Goal: Task Accomplishment & Management: Complete application form

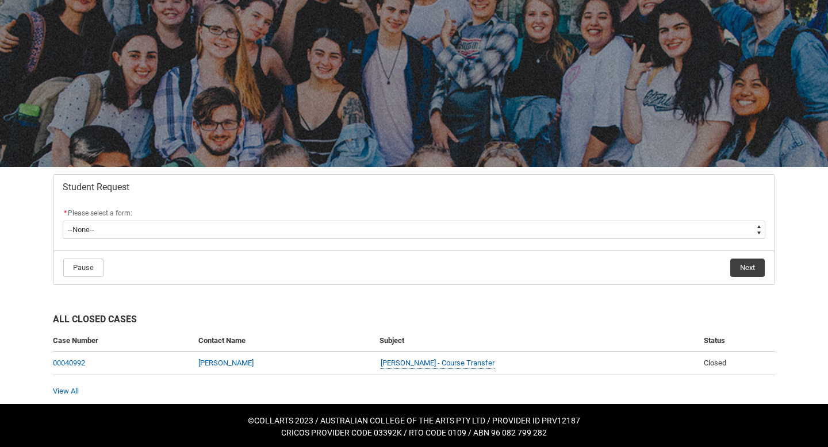
scroll to position [66, 0]
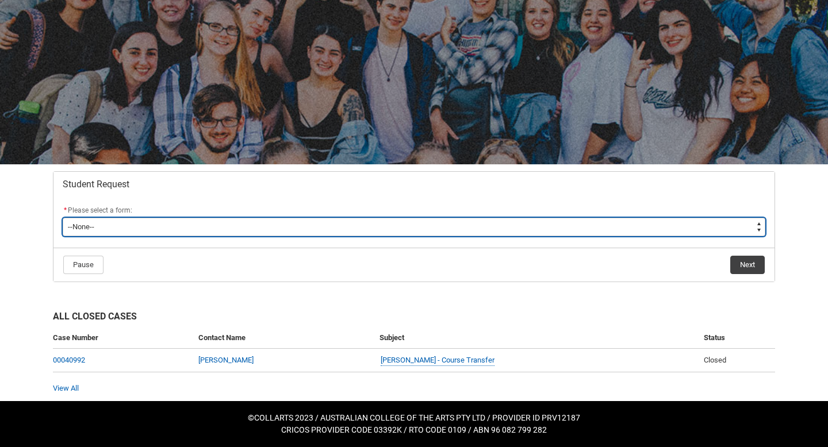
click at [223, 221] on select "--None-- Academic Transcript Application to Appeal Assignment Extension Change …" at bounding box center [414, 227] width 703 height 18
type lightning-select "Withdraw_Cancel_Enrolment_Choice"
select select "Withdraw_Cancel_Enrolment_Choice"
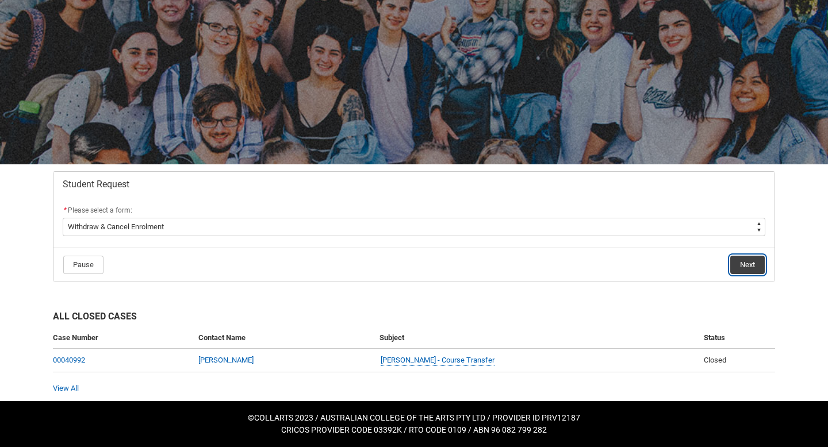
click at [749, 273] on button "Next" at bounding box center [747, 265] width 35 height 18
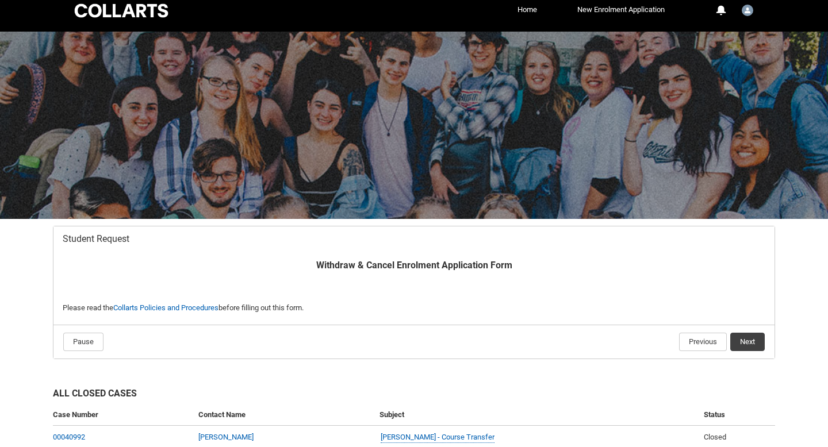
scroll to position [88, 0]
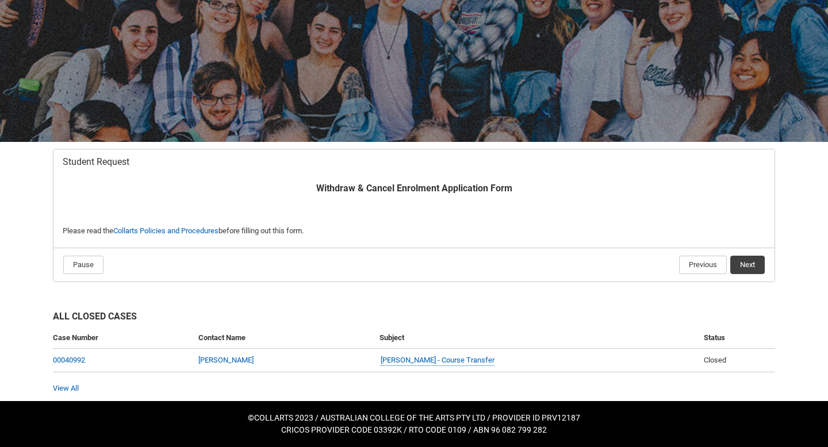
click at [742, 253] on flowruntime-navigation-bar "Pause Previous Next" at bounding box center [413, 265] width 721 height 34
click at [745, 259] on button "Next" at bounding box center [747, 265] width 35 height 18
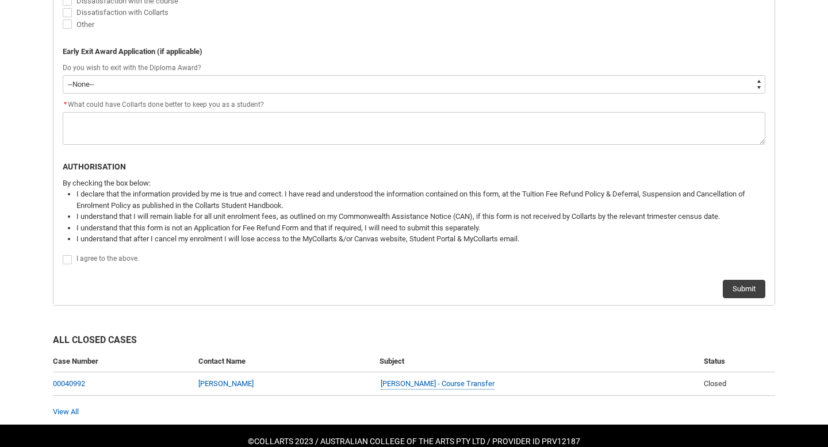
scroll to position [636, 0]
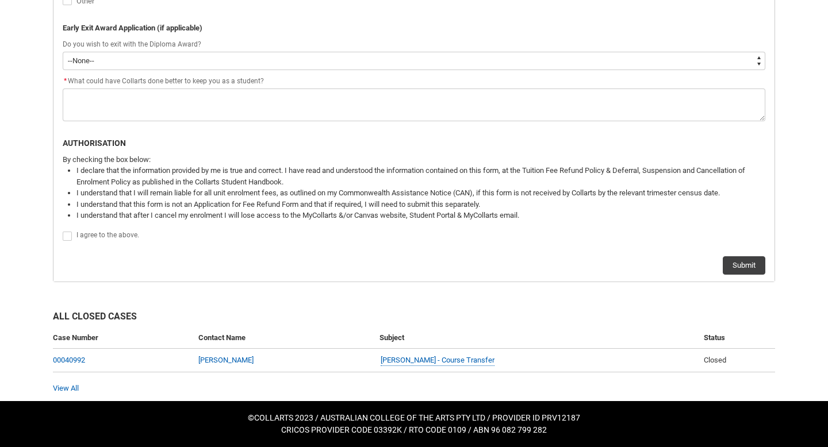
click at [84, 226] on flowruntime-screen-field "By checking the box below: I declare that the information provided by me is tru…" at bounding box center [414, 191] width 717 height 74
click at [90, 232] on span "I agree to the above." at bounding box center [107, 235] width 63 height 8
checkbox input "true"
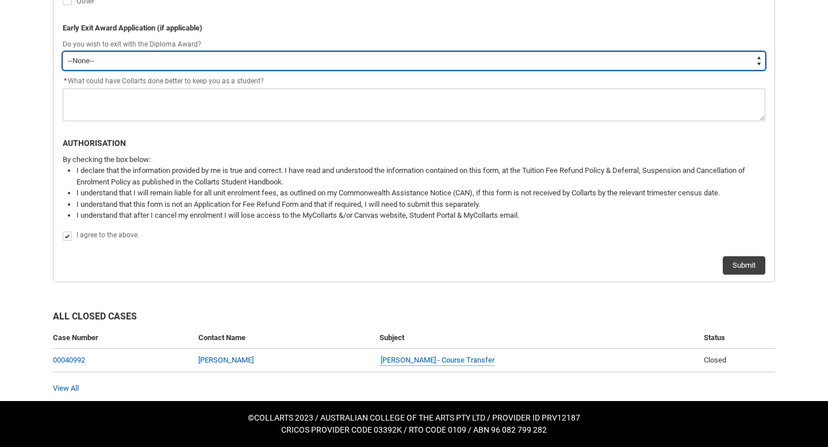
click at [206, 54] on select "--None-- Yes No" at bounding box center [414, 61] width 703 height 18
type lightning-select "No"
select select "No"
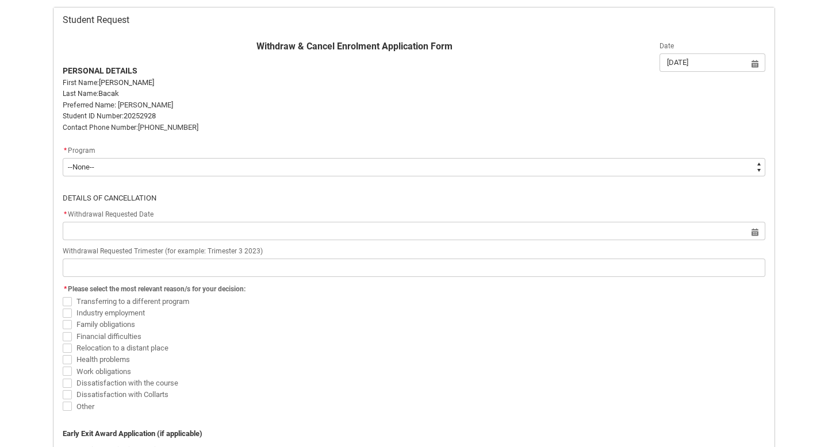
scroll to position [219, 0]
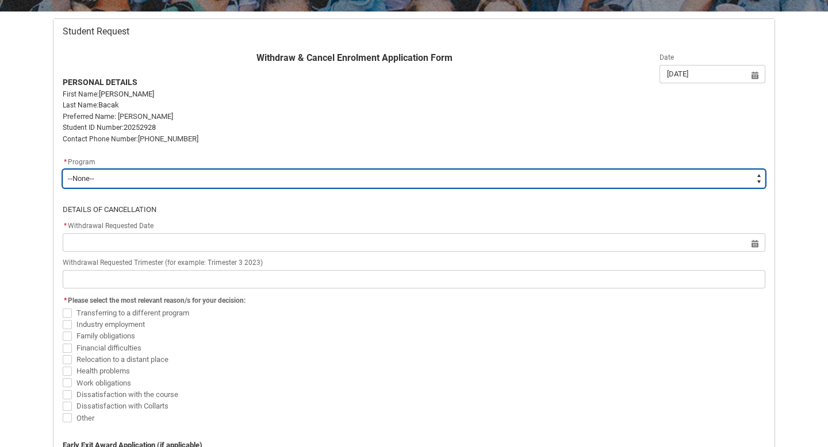
click at [225, 174] on select "--None-- Bachelor of Fashion Marketing (Branding and Communications) V1" at bounding box center [414, 179] width 703 height 18
type lightning-select "recordPicklist_ProgramEnrollment.a0jOZ000004sqdeYAA"
select select "recordPicklist_ProgramEnrollment.a0jOZ000004sqdeYAA"
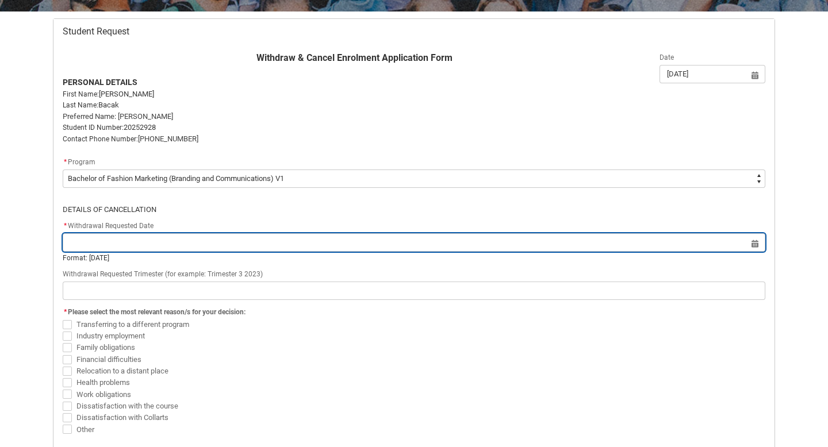
click at [213, 250] on input "Redu_Student_Request flow" at bounding box center [414, 242] width 703 height 18
select select "2025"
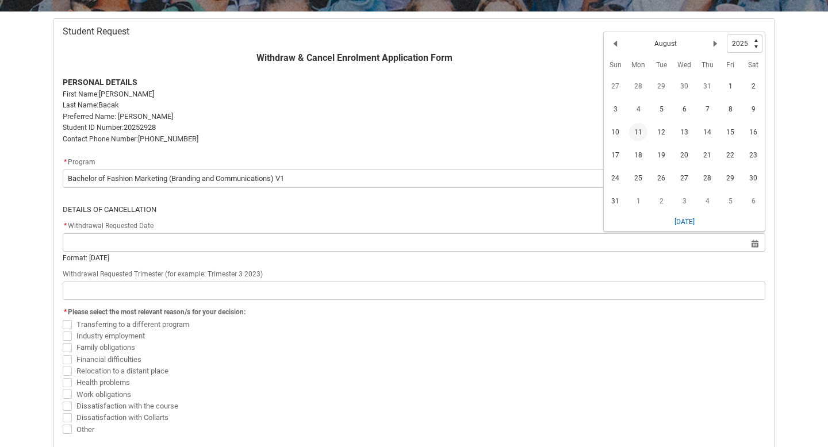
click at [632, 135] on span "11" at bounding box center [638, 132] width 18 height 18
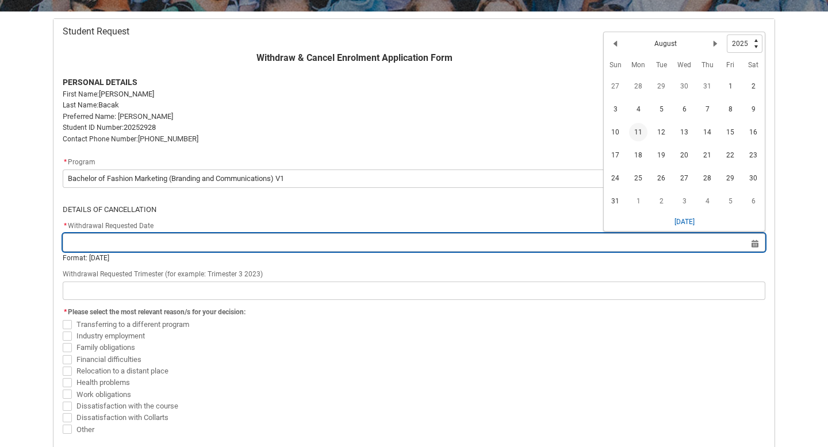
type lightning-datepicker "[DATE]"
type lightning-input "[DATE]"
type input "[DATE]"
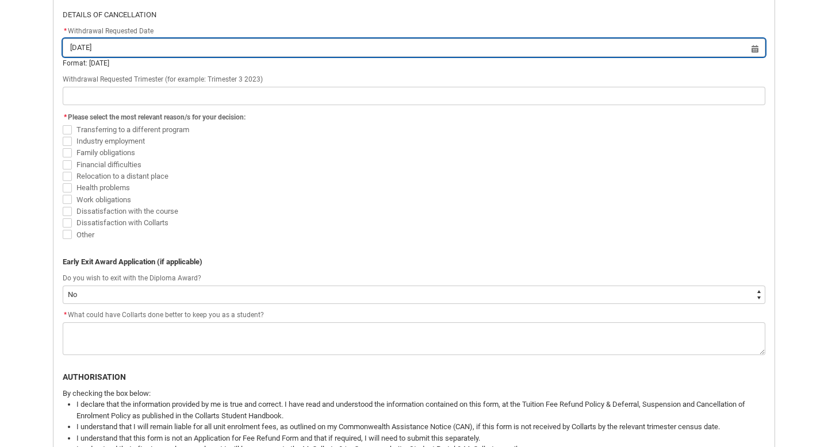
scroll to position [415, 0]
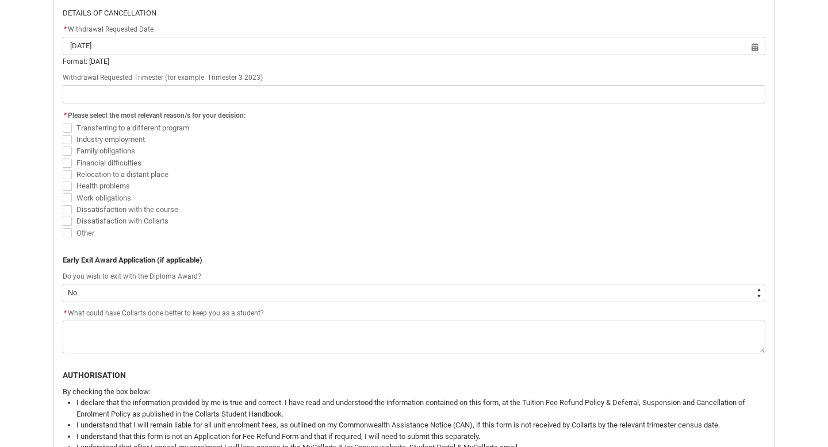
click at [87, 231] on span "Other" at bounding box center [85, 233] width 18 height 9
click at [63, 227] on input "Other" at bounding box center [62, 227] width 1 height 1
checkbox input "true"
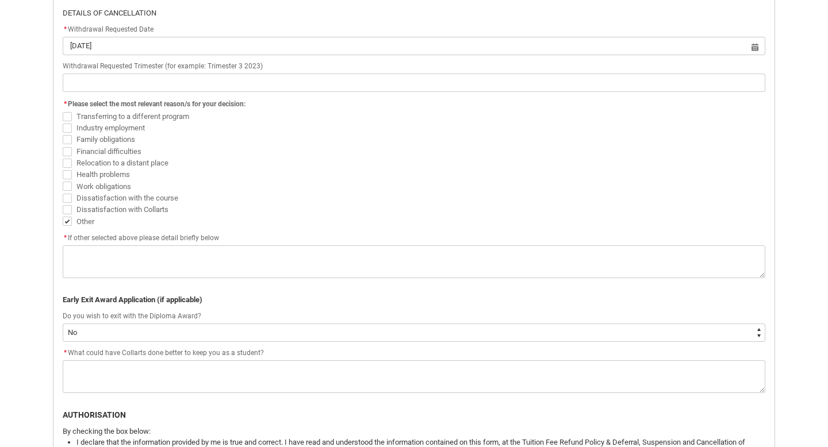
click at [81, 212] on span "Dissatisfaction with Collarts" at bounding box center [122, 209] width 92 height 9
click at [63, 204] on input "Dissatisfaction with Collarts" at bounding box center [62, 204] width 1 height 1
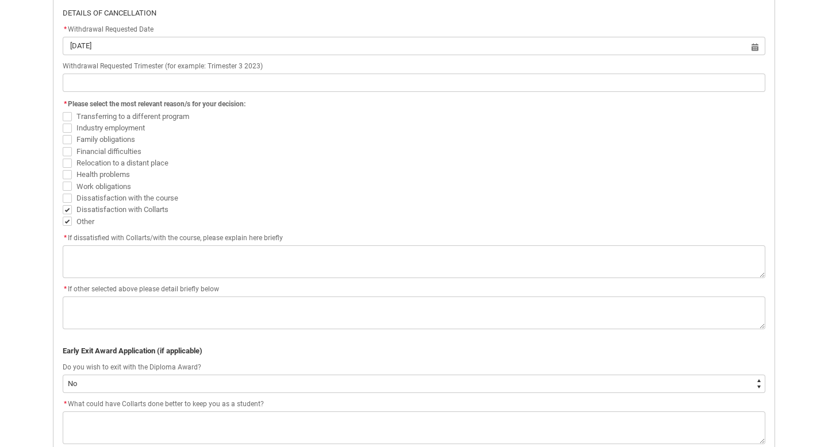
click at [81, 203] on span "Dissatisfaction with Collarts" at bounding box center [124, 208] width 97 height 11
click at [63, 204] on input "Dissatisfaction with Collarts" at bounding box center [62, 204] width 1 height 1
checkbox input "false"
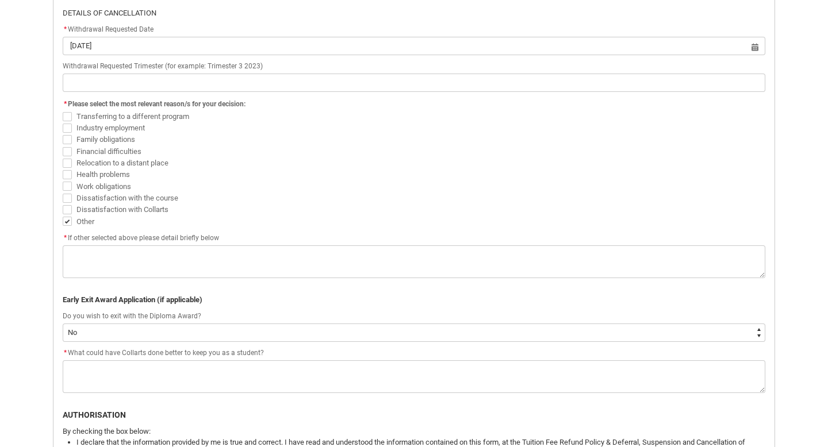
click at [81, 183] on span "Work obligations" at bounding box center [103, 186] width 55 height 9
click at [63, 181] on input "Work obligations" at bounding box center [62, 180] width 1 height 1
checkbox input "true"
click at [81, 170] on span "Health problems" at bounding box center [102, 174] width 53 height 9
click at [63, 169] on input "Health problems" at bounding box center [62, 169] width 1 height 1
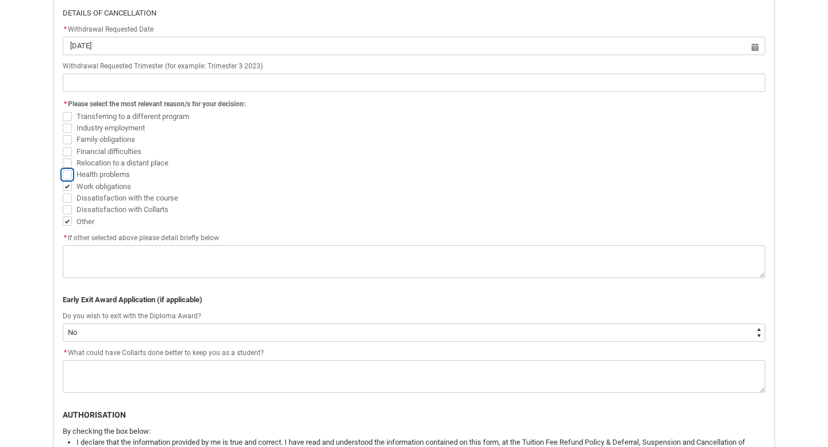
checkbox input "true"
click at [81, 159] on span "Relocation to a distant place" at bounding box center [122, 163] width 92 height 9
click at [63, 157] on input "Relocation to a distant place" at bounding box center [62, 156] width 1 height 1
checkbox input "true"
click at [82, 148] on span "Financial difficulties" at bounding box center [108, 151] width 65 height 9
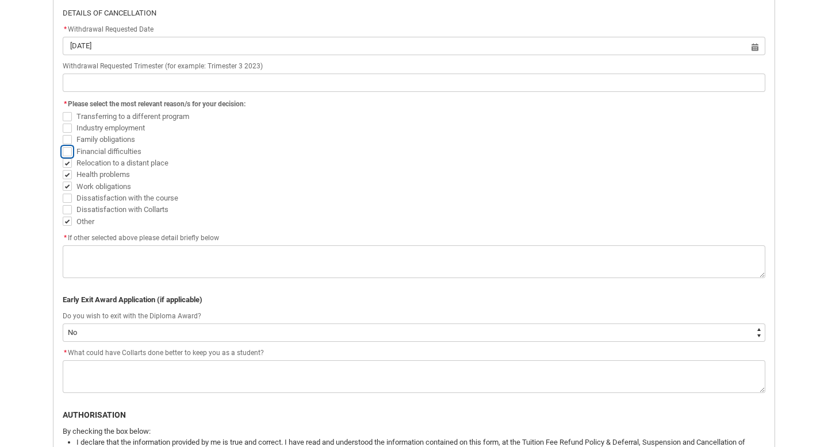
click at [63, 145] on input "Financial difficulties" at bounding box center [62, 145] width 1 height 1
checkbox input "true"
click at [67, 215] on span "Dissatisfaction with Collarts" at bounding box center [414, 210] width 703 height 12
click at [64, 189] on span "Redu_Student_Request flow" at bounding box center [67, 186] width 9 height 9
click at [63, 181] on input "Work obligations" at bounding box center [62, 180] width 1 height 1
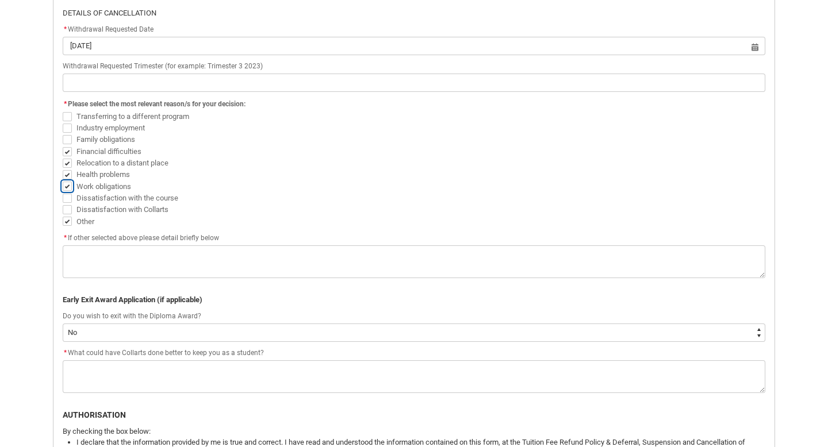
checkbox input "false"
click at [69, 174] on span "Redu_Student_Request flow" at bounding box center [67, 174] width 9 height 9
click at [63, 169] on input "Health problems" at bounding box center [62, 169] width 1 height 1
checkbox input "false"
click at [63, 154] on span "Redu_Student_Request flow" at bounding box center [67, 151] width 9 height 9
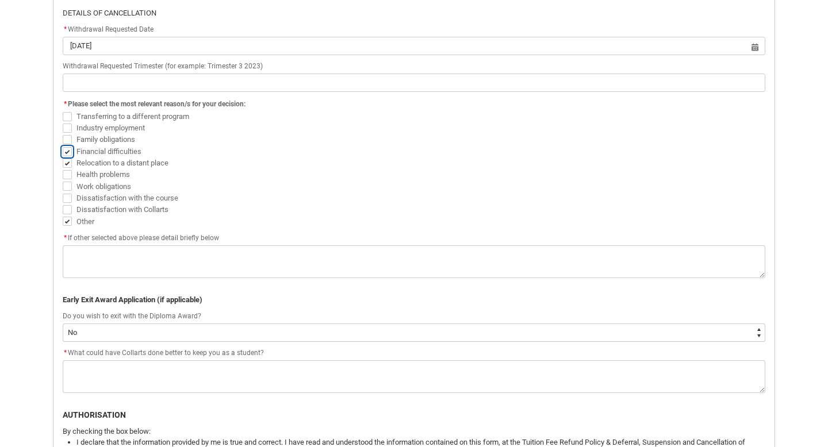
click at [62, 145] on input "Financial difficulties" at bounding box center [62, 145] width 1 height 1
checkbox input "false"
click at [68, 161] on span "Redu_Student_Request flow" at bounding box center [67, 163] width 9 height 9
click at [63, 157] on input "Relocation to a distant place" at bounding box center [62, 156] width 1 height 1
checkbox input "false"
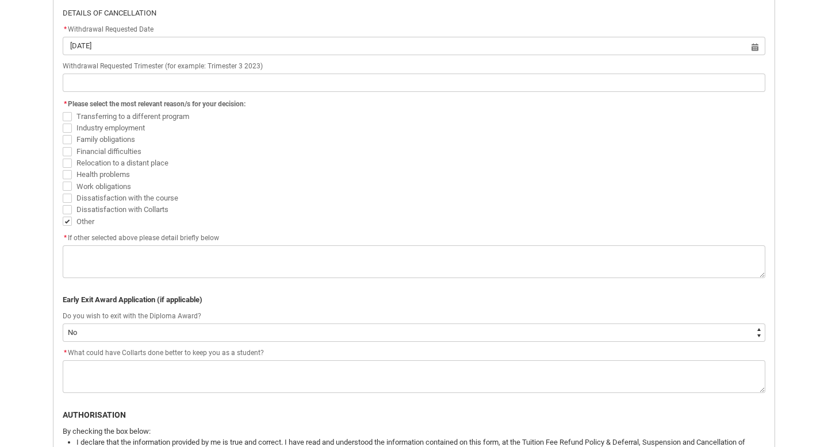
click at [64, 225] on span "Redu_Student_Request flow" at bounding box center [67, 221] width 9 height 9
click at [63, 216] on input "Other" at bounding box center [62, 215] width 1 height 1
checkbox input "false"
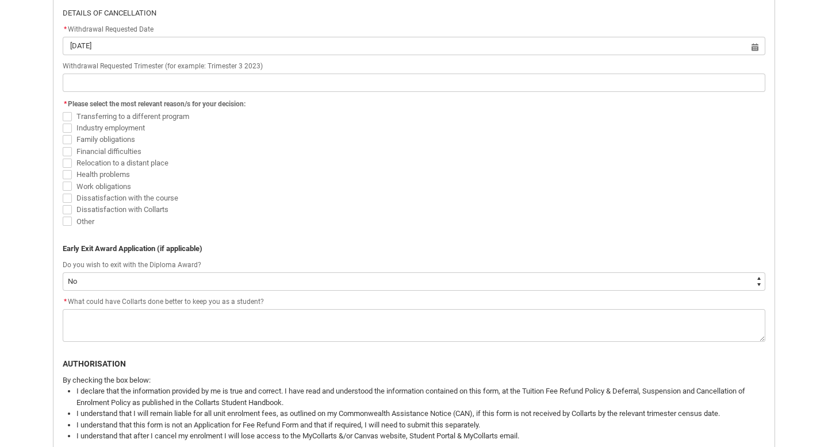
click at [68, 139] on span "Redu_Student_Request flow" at bounding box center [67, 139] width 9 height 9
click at [63, 134] on input "Family obligations" at bounding box center [62, 133] width 1 height 1
click at [68, 139] on span "Redu_Student_Request flow" at bounding box center [67, 139] width 9 height 9
click at [63, 134] on input "Family obligations" at bounding box center [62, 133] width 1 height 1
checkbox input "false"
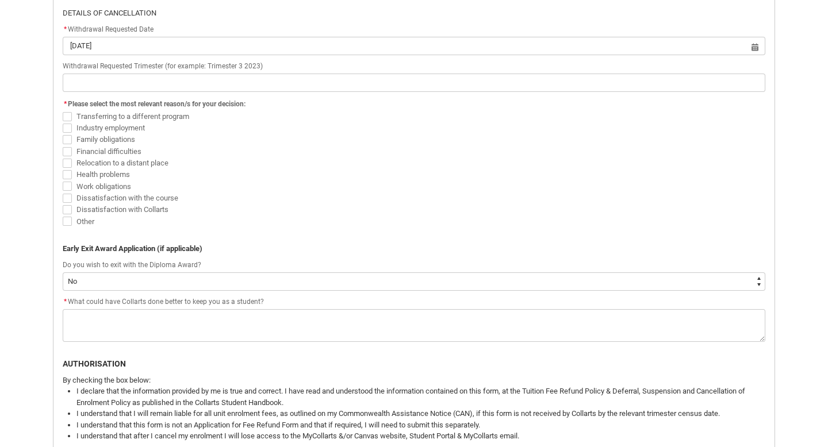
click at [70, 186] on span "Redu_Student_Request flow" at bounding box center [67, 186] width 9 height 9
click at [63, 181] on input "Work obligations" at bounding box center [62, 180] width 1 height 1
checkbox input "true"
click at [68, 150] on span "Redu_Student_Request flow" at bounding box center [67, 151] width 9 height 9
click at [63, 145] on input "Financial difficulties" at bounding box center [62, 145] width 1 height 1
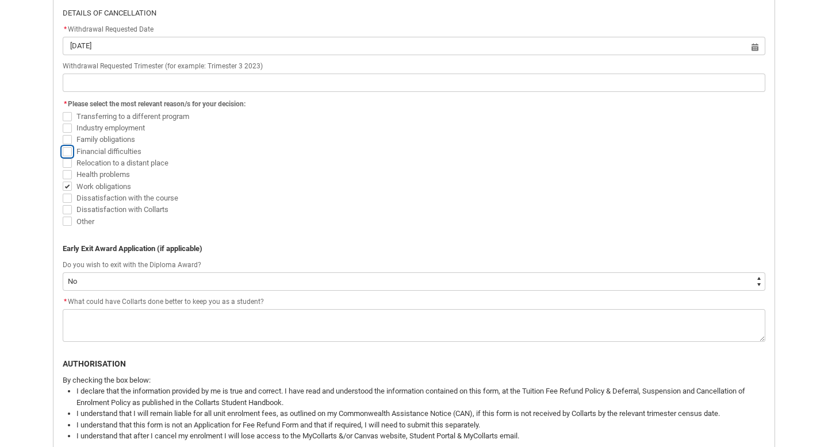
checkbox input "true"
click at [67, 136] on span "Redu_Student_Request flow" at bounding box center [67, 139] width 9 height 9
click at [63, 134] on input "Family obligations" at bounding box center [62, 133] width 1 height 1
checkbox input "true"
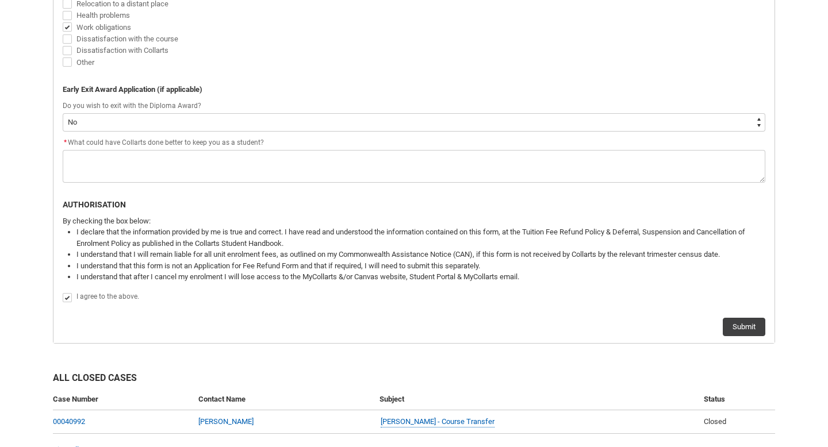
scroll to position [590, 0]
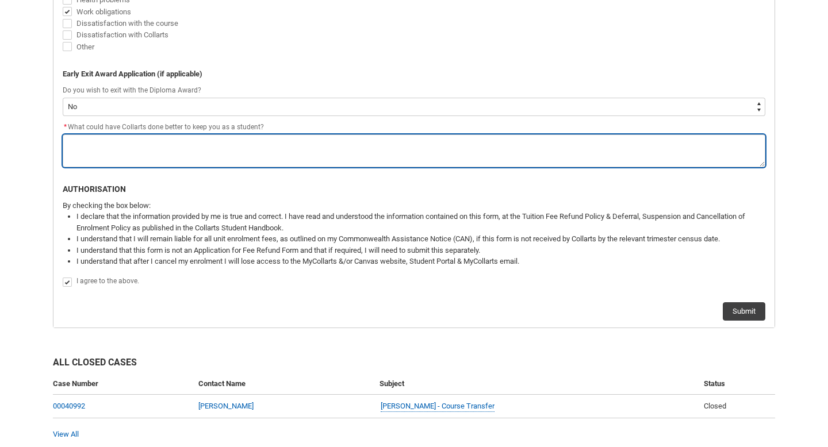
click at [144, 158] on textarea "*" at bounding box center [414, 151] width 703 height 33
type lightning-textarea "A"
type textarea "A"
type lightning-textarea "Ab"
type textarea "Ab"
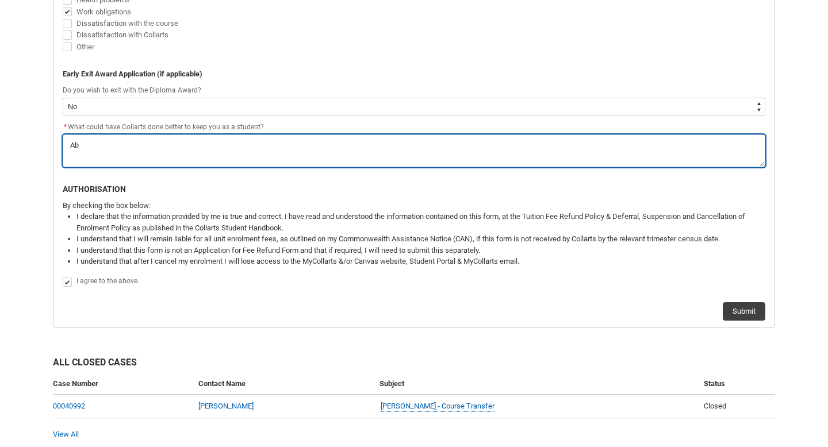
type lightning-textarea "Abs"
type textarea "Abs"
type lightning-textarea "Abso"
type textarea "Abso"
type lightning-textarea "Absou"
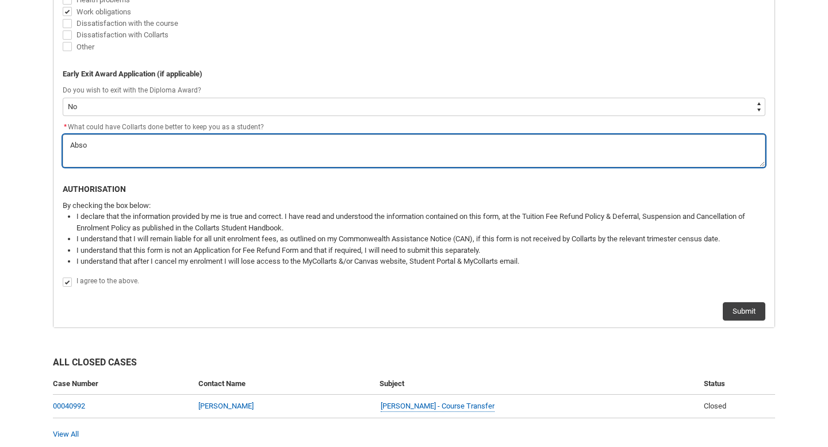
type textarea "Absou"
type lightning-textarea "Absout"
type textarea "Absout"
type lightning-textarea "Absou"
type textarea "Absou"
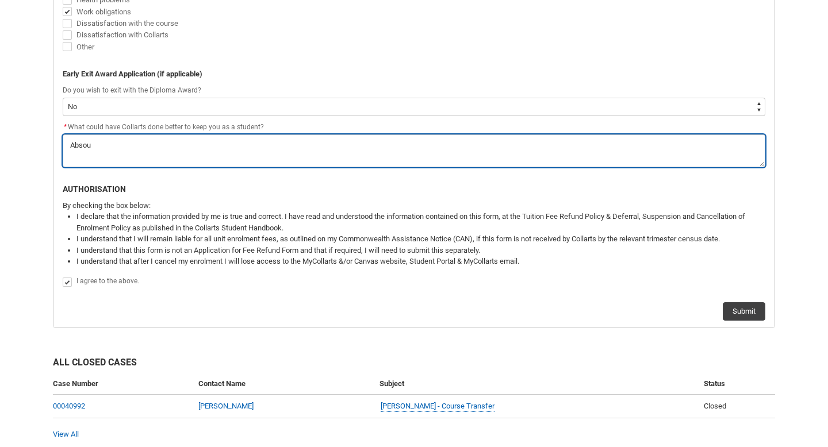
type lightning-textarea "Abso"
type textarea "Abso"
type lightning-textarea "Abs"
type textarea "Abs"
type lightning-textarea "Ab"
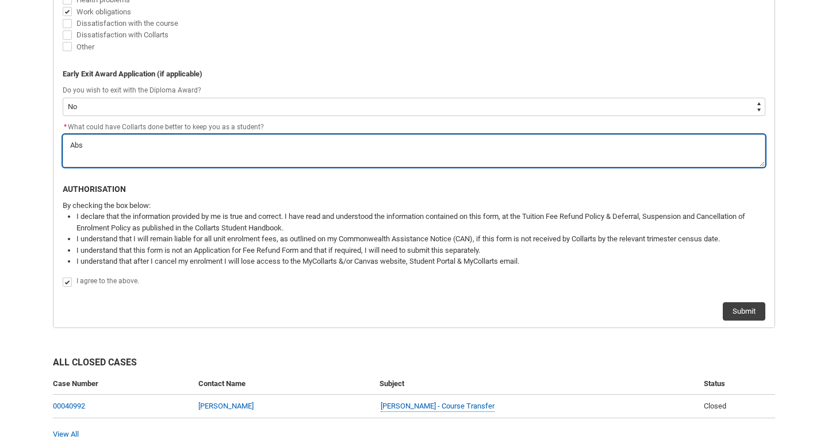
type textarea "Ab"
type lightning-textarea "A"
type textarea "A"
type lightning-textarea "N"
type textarea "N"
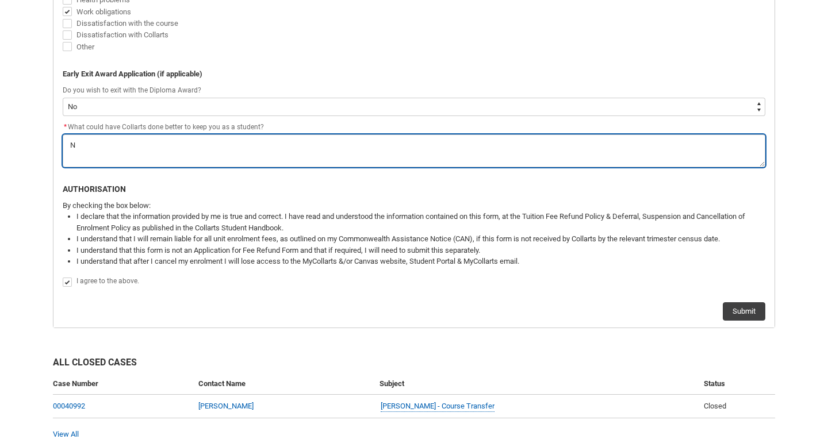
type lightning-textarea "No"
type textarea "No"
type lightning-textarea "Not"
type textarea "Not"
type lightning-textarea "Noth"
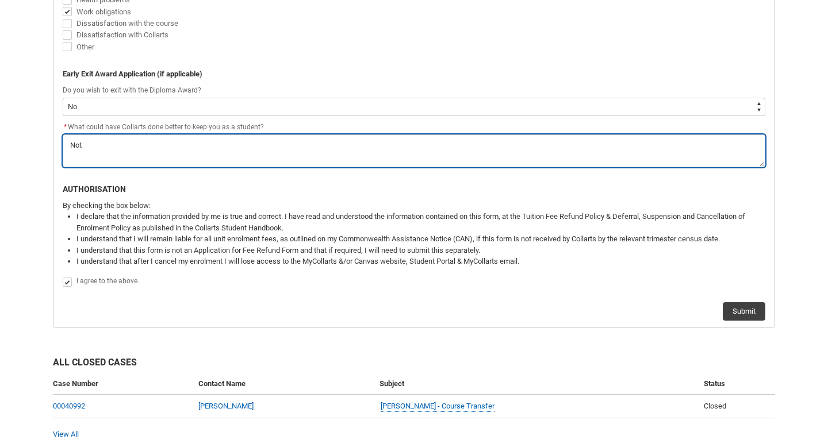
type textarea "Noth"
type lightning-textarea "Nothi"
type textarea "Nothi"
type lightning-textarea "Nothin"
type textarea "Nothin"
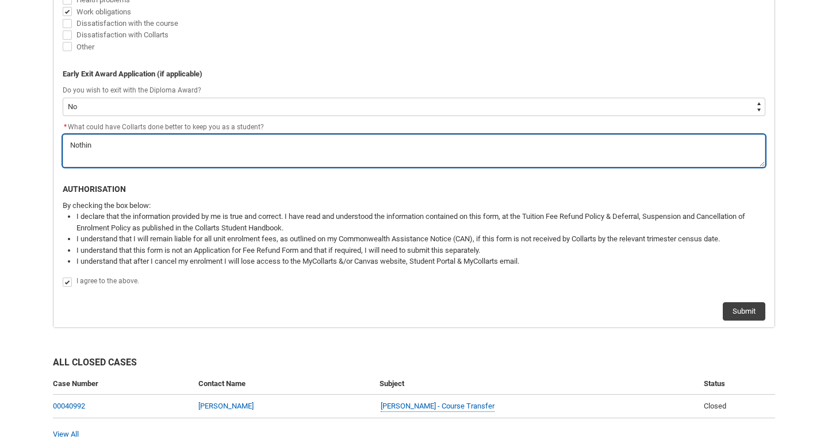
type lightning-textarea "Nothing"
type textarea "Nothing"
type lightning-textarea "Nothing"
type textarea "Nothing"
type lightning-textarea "Nothing"
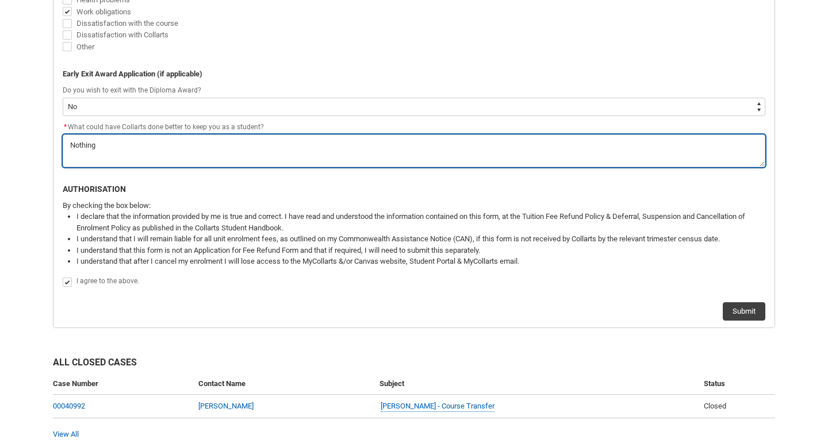
type textarea "Nothing"
type lightning-textarea "Nothing."
type textarea "Nothing."
type lightning-textarea "Nothing."
type textarea "Nothing."
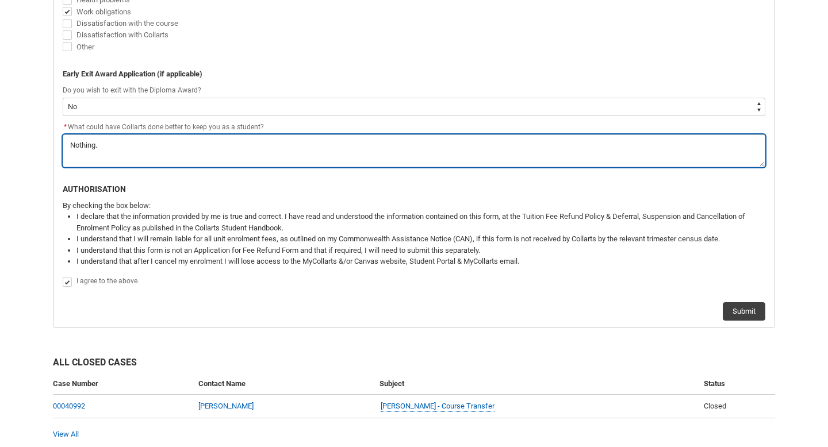
type lightning-textarea "Nothing. I"
type textarea "Nothing. I"
type lightning-textarea "Nothing. It"
type textarea "Nothing. It"
type lightning-textarea "Nothing. It"
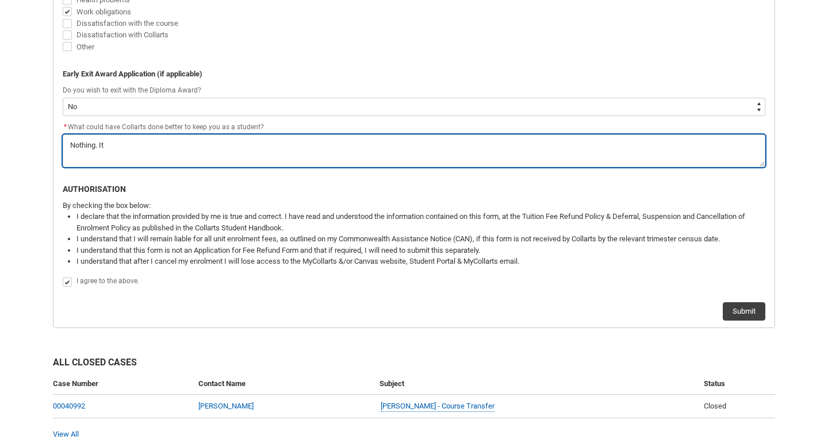
type textarea "Nothing. It"
type lightning-textarea "Nothing. It w"
type textarea "Nothing. It w"
type lightning-textarea "Nothing. It wa"
type textarea "Nothing. It wa"
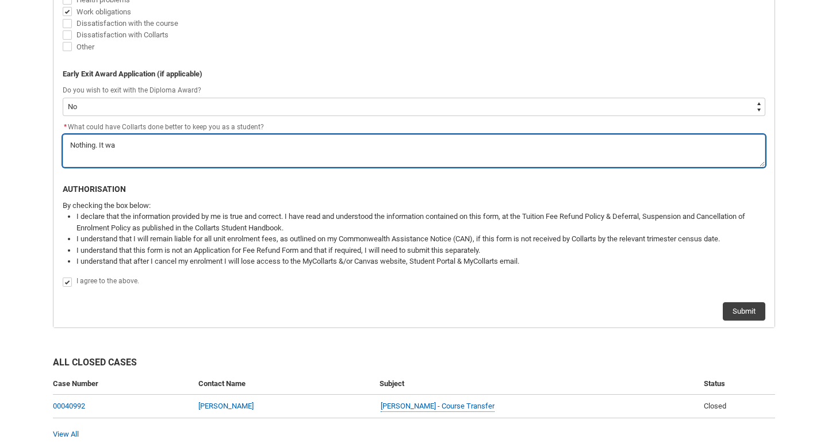
type lightning-textarea "Nothing. It was"
type textarea "Nothing. It was"
type lightning-textarea "Nothing. It was"
type textarea "Nothing. It was"
type lightning-textarea "Nothing. It was a"
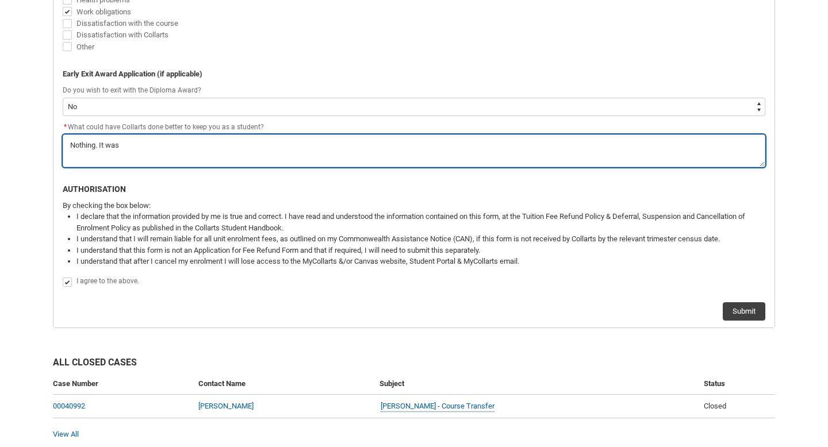
type textarea "Nothing. It was a"
type lightning-textarea "Nothing. It was aa"
type textarea "Nothing. It was aa"
type lightning-textarea "Nothing. It was aam"
type textarea "Nothing. It was aam"
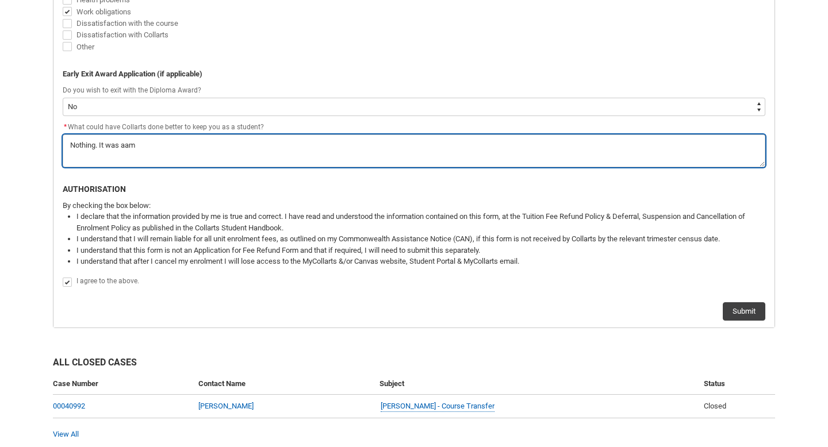
type lightning-textarea "Nothing. It was aa"
type textarea "Nothing. It was aa"
type lightning-textarea "Nothing. It was a"
type textarea "Nothing. It was a"
type lightning-textarea "Nothing. It was am"
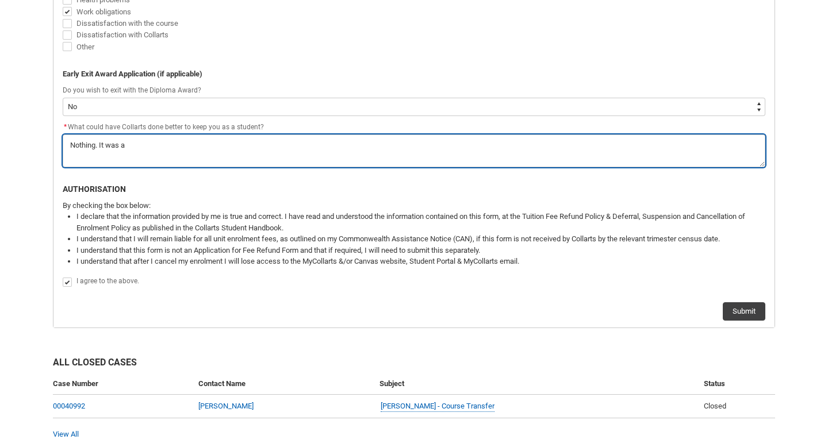
type textarea "Nothing. It was am"
type lightning-textarea "Nothing. It was ama"
type textarea "Nothing. It was ama"
type lightning-textarea "Nothing. It was amaz"
type textarea "Nothing. It was amaz"
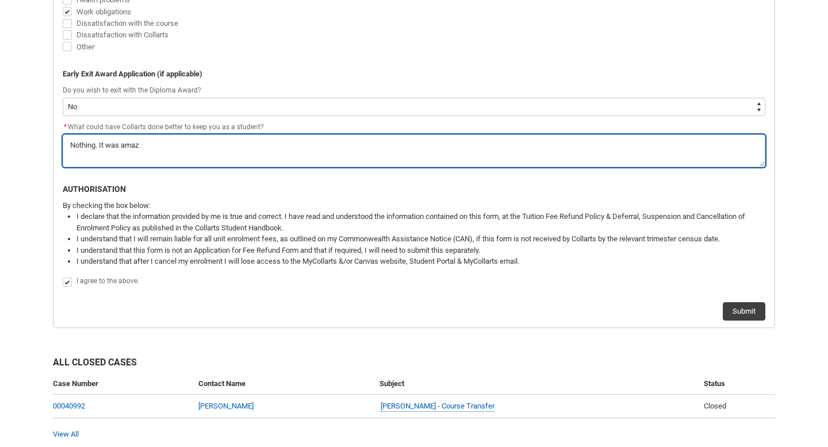
type lightning-textarea "Nothing. It was amazi"
type textarea "Nothing. It was amazi"
type lightning-textarea "Nothing. It was amazin"
type textarea "Nothing. It was amazin"
type lightning-textarea "Nothing. It was amazing"
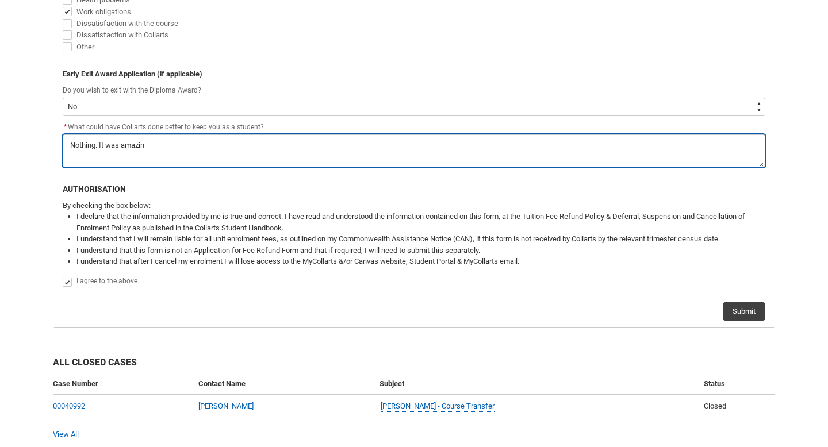
type textarea "Nothing. It was amazing"
type lightning-textarea "Nothing. It was amazingh"
type textarea "Nothing. It was amazingh"
type lightning-textarea "Nothing. It was amazing"
type textarea "Nothing. It was amazing"
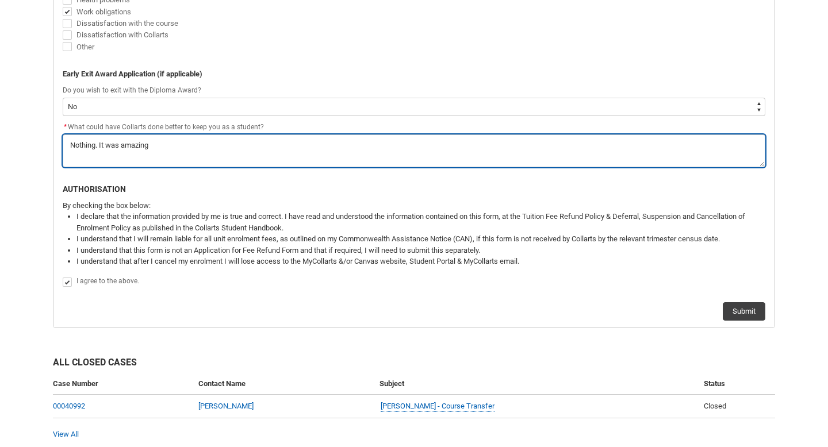
type lightning-textarea "Nothing. It was amazing."
type textarea "Nothing. It was amazing."
type lightning-textarea "Nothing. It was amazing."
type textarea "Nothing. It was amazing."
type lightning-textarea "Nothing. It was amazing. D"
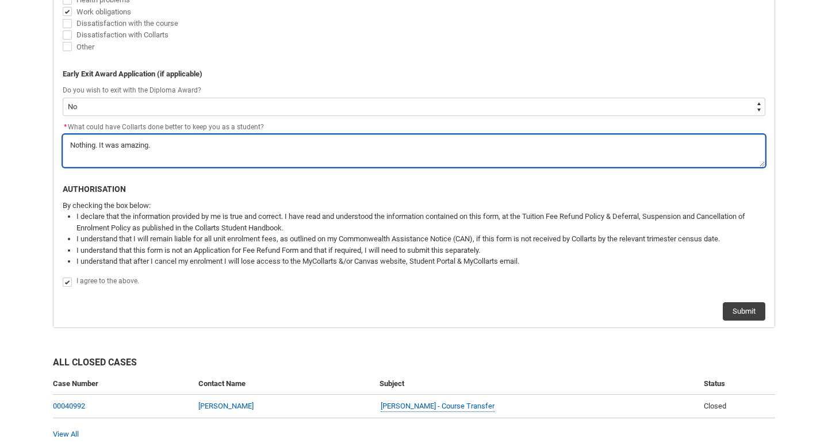
type textarea "Nothing. It was amazing. D"
type lightning-textarea "Nothing. It was amazing. Du"
type textarea "Nothing. It was amazing. Du"
type lightning-textarea "Nothing. It was amazing. Due"
type textarea "Nothing. It was amazing. Due"
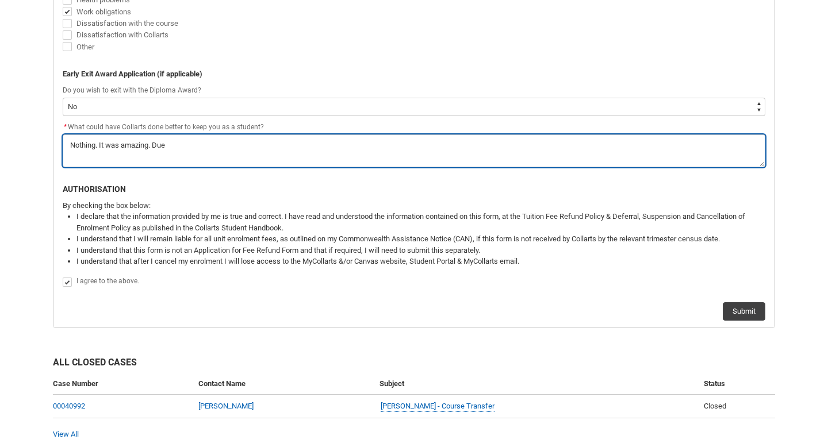
type lightning-textarea "Nothing. It was amazing. Due"
type textarea "Nothing. It was amazing. Due"
type lightning-textarea "Nothing. It was amazing. Due t"
type textarea "Nothing. It was amazing. Due t"
type lightning-textarea "Nothing. It was amazing. Due to"
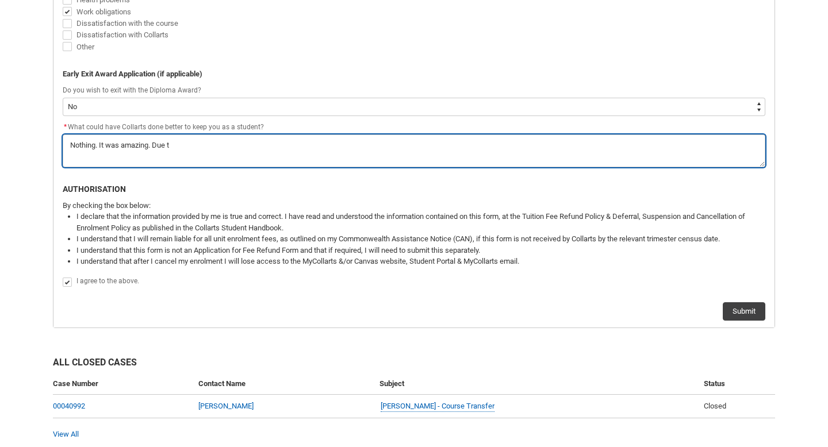
type textarea "Nothing. It was amazing. Due to"
type lightning-textarea "Nothing. It was amazing. Due to"
type textarea "Nothing. It was amazing. Due to"
type lightning-textarea "Nothing. It was amazing. Due to p"
type textarea "Nothing. It was amazing. Due to p"
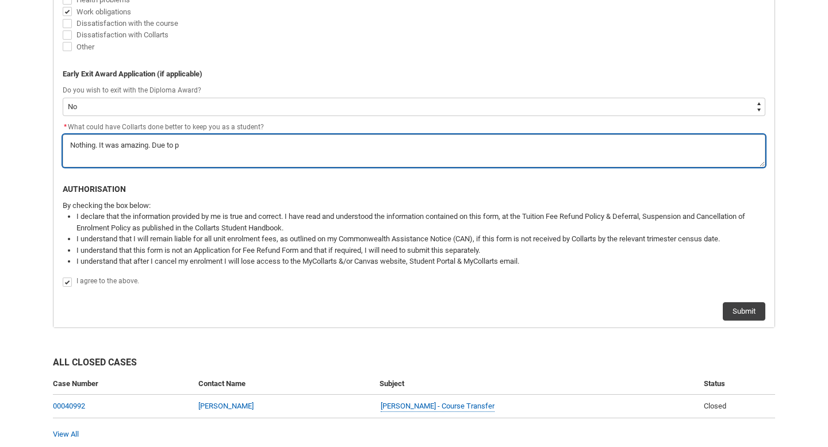
type lightning-textarea "Nothing. It was amazing. Due to pe"
type textarea "Nothing. It was amazing. Due to pe"
type lightning-textarea "Nothing. It was amazing. Due to per"
type textarea "Nothing. It was amazing. Due to per"
type lightning-textarea "Nothing. It was amazing. Due to pers"
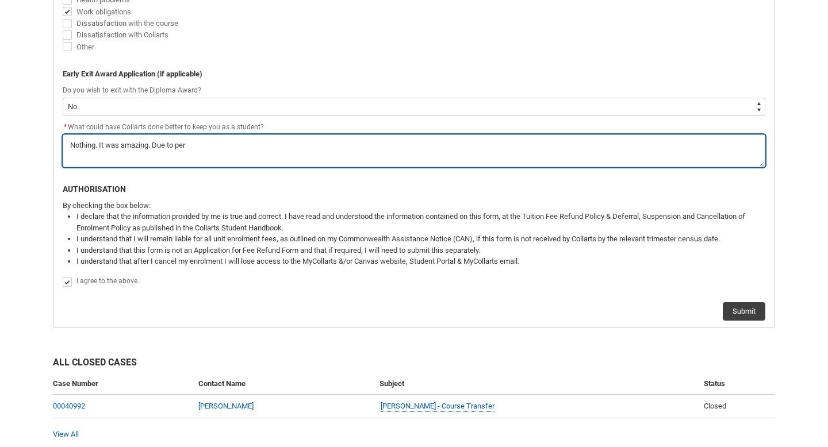
type textarea "Nothing. It was amazing. Due to pers"
type lightning-textarea "Nothing. It was amazing. Due to perso"
type textarea "Nothing. It was amazing. Due to perso"
type lightning-textarea "Nothing. It was amazing. Due to person"
type textarea "Nothing. It was amazing. Due to person"
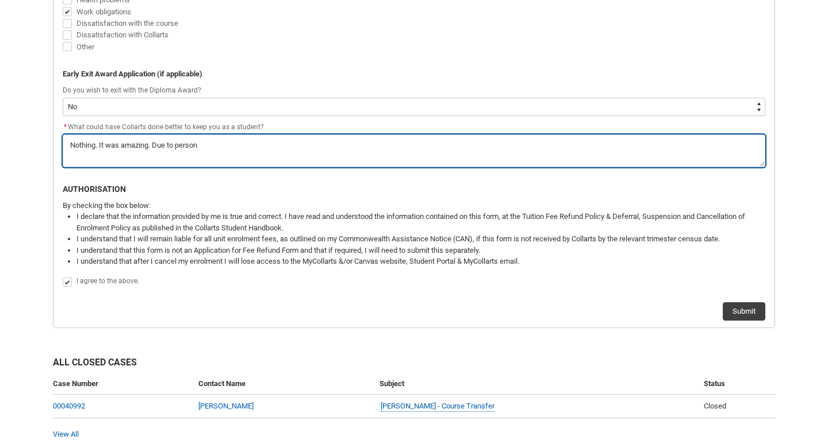
type lightning-textarea "Nothing. It was amazing. Due to persona"
type textarea "Nothing. It was amazing. Due to persona"
type lightning-textarea "Nothing. It was amazing. Due to personal"
type textarea "Nothing. It was amazing. Due to personal"
type lightning-textarea "Nothing. It was amazing. Due to personalk"
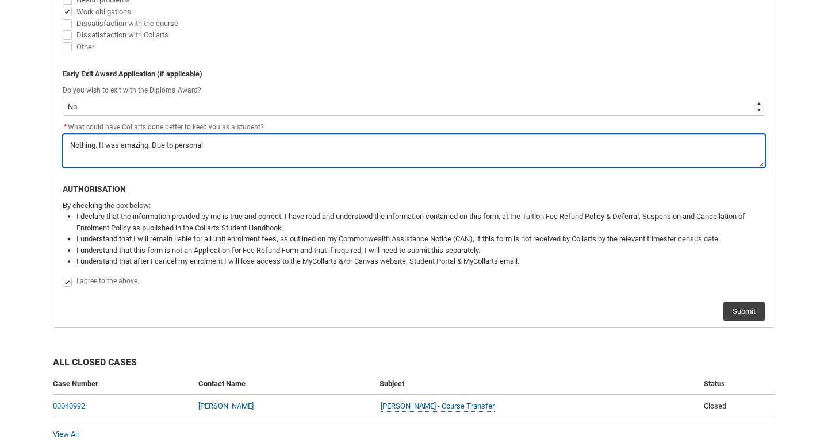
type textarea "Nothing. It was amazing. Due to personalk"
type lightning-textarea "Nothing. It was amazing. Due to personal"
type textarea "Nothing. It was amazing. Due to personal"
type lightning-textarea "Nothing. It was amazing. Due to personal"
type textarea "Nothing. It was amazing. Due to personal"
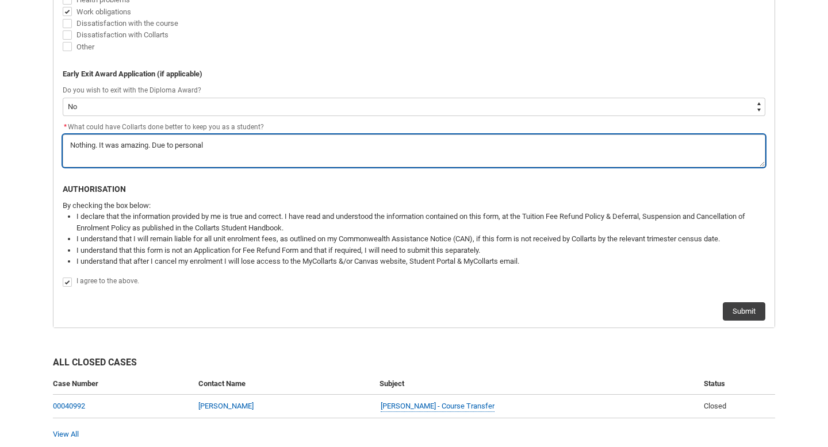
type lightning-textarea "Nothing. It was amazing. Due to personal m"
type textarea "Nothing. It was amazing. Due to personal m"
type lightning-textarea "Nothing. It was amazing. Due to personal ma"
type textarea "Nothing. It was amazing. Due to personal ma"
type lightning-textarea "Nothing. It was amazing. Due to personal mat"
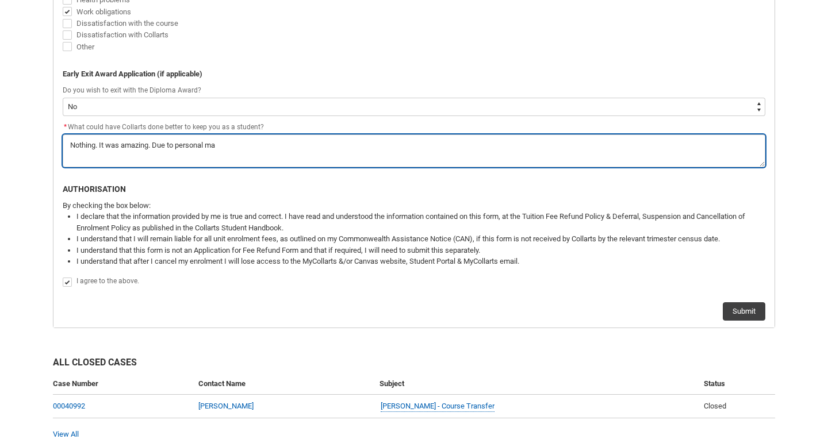
type textarea "Nothing. It was amazing. Due to personal mat"
type lightning-textarea "Nothing. It was amazing. Due to personal matt"
type textarea "Nothing. It was amazing. Due to personal matt"
type lightning-textarea "Nothing. It was amazing. Due to personal matte"
type textarea "Nothing. It was amazing. Due to personal matte"
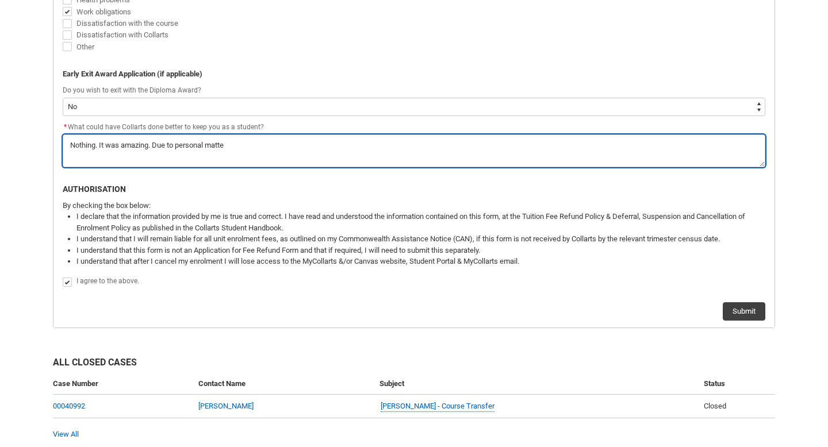
type lightning-textarea "Nothing. It was amazing. Due to personal matter"
type textarea "Nothing. It was amazing. Due to personal matter"
type lightning-textarea "Nothing. It was amazing. Due to personal matters"
type textarea "Nothing. It was amazing. Due to personal matters"
type lightning-textarea "Nothing. It was amazing. Due to personal matters"
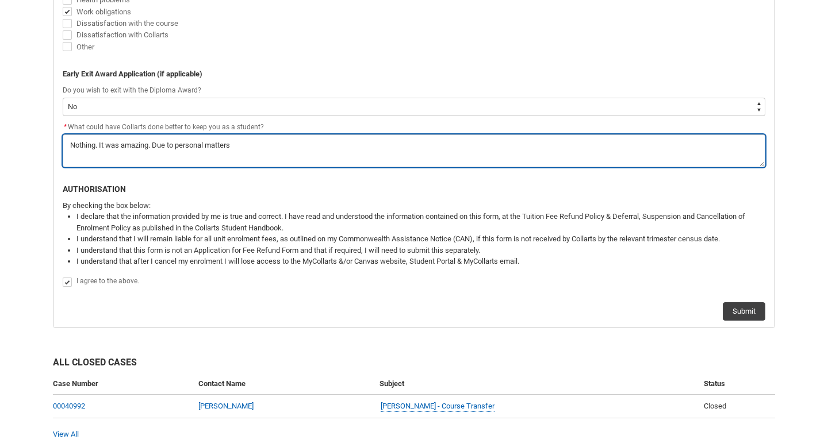
type textarea "Nothing. It was amazing. Due to personal matters"
type lightning-textarea "Nothing. It was amazing. Due to personal matters i"
type textarea "Nothing. It was amazing. Due to personal matters i"
type lightning-textarea "Nothing. It was amazing. Due to personal matters i"
type textarea "Nothing. It was amazing. Due to personal matters i"
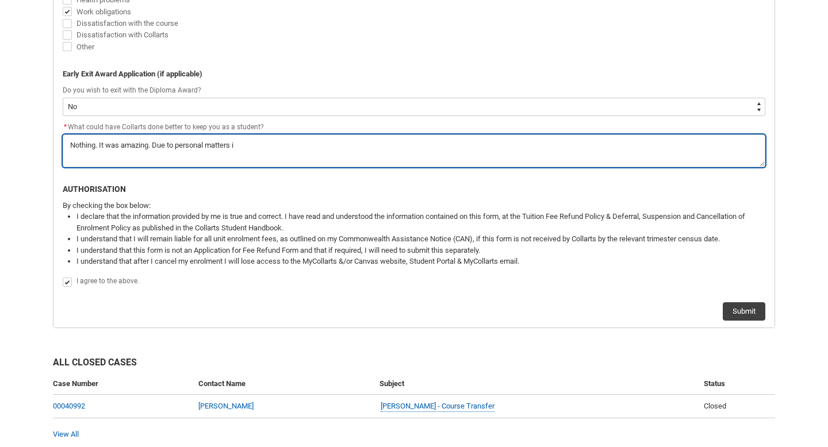
type lightning-textarea "Nothing. It was amazing. Due to personal matters i a"
type textarea "Nothing. It was amazing. Due to personal matters i a"
type lightning-textarea "Nothing. It was amazing. Due to personal matters i"
type textarea "Nothing. It was amazing. Due to personal matters i"
type lightning-textarea "Nothing. It was amazing. Due to personal matters i"
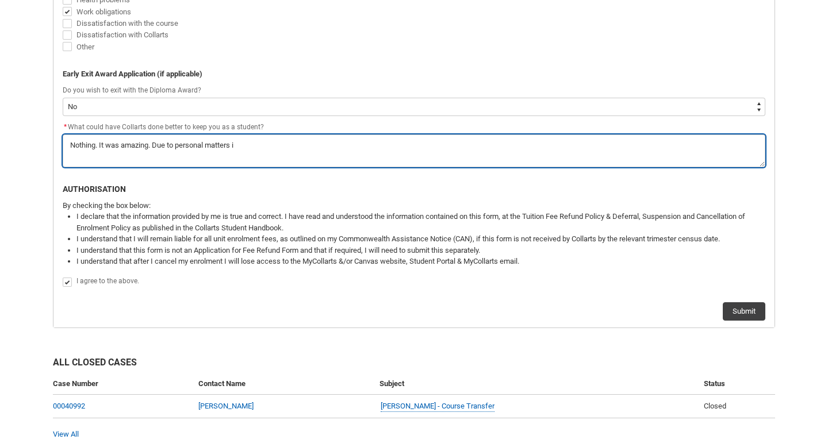
type textarea "Nothing. It was amazing. Due to personal matters i"
type lightning-textarea "Nothing. It was amazing. Due to personal matters iI"
type textarea "Nothing. It was amazing. Due to personal matters iI"
type lightning-textarea "Nothing. It was amazing. Due to personal matters i"
type textarea "Nothing. It was amazing. Due to personal matters i"
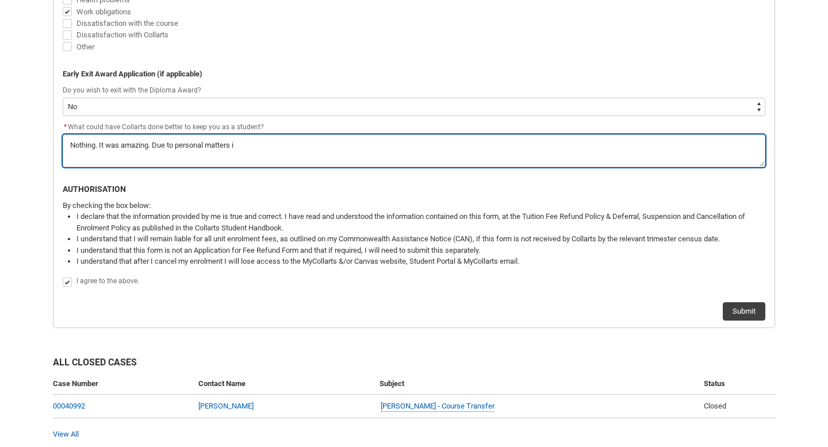
type lightning-textarea "Nothing. It was amazing. Due to personal matters"
type textarea "Nothing. It was amazing. Due to personal matters"
type lightning-textarea "Nothing. It was amazing. Due to personal matters I"
type textarea "Nothing. It was amazing. Due to personal matters I"
type lightning-textarea "Nothing. It was amazing. Due to personal matters Ia"
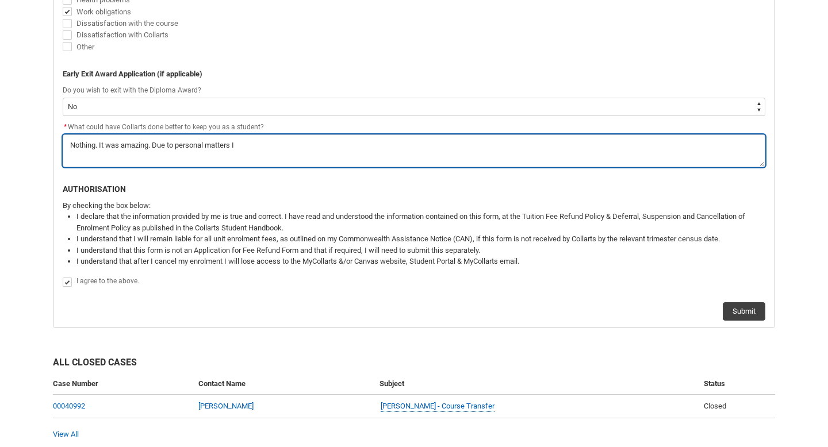
type textarea "Nothing. It was amazing. Due to personal matters Ia"
type lightning-textarea "Nothing. It was amazing. Due to personal matters I"
type textarea "Nothing. It was amazing. Due to personal matters I"
type lightning-textarea "Nothing. It was amazing. Due to personal matters I"
type textarea "Nothing. It was amazing. Due to personal matters I"
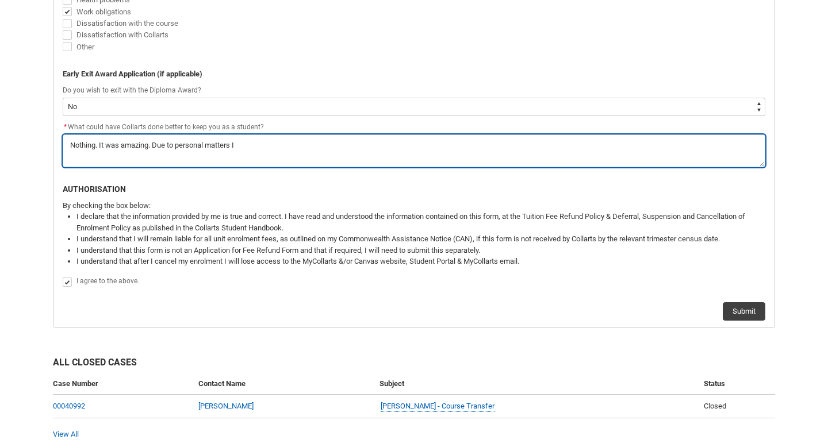
type lightning-textarea "Nothing. It was amazing. Due to personal matters I a"
type textarea "Nothing. It was amazing. Due to personal matters I a"
type lightning-textarea "Nothing. It was amazing. Due to personal matters I am"
type textarea "Nothing. It was amazing. Due to personal matters I am"
type lightning-textarea "Nothing. It was amazing. Due to personal matters I am"
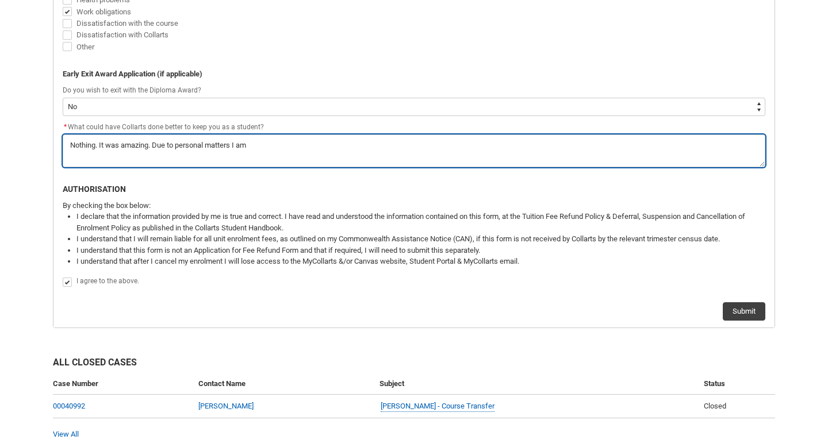
type textarea "Nothing. It was amazing. Due to personal matters I am"
type lightning-textarea "Nothing. It was amazing. Due to personal matters I am u"
type textarea "Nothing. It was amazing. Due to personal matters I am u"
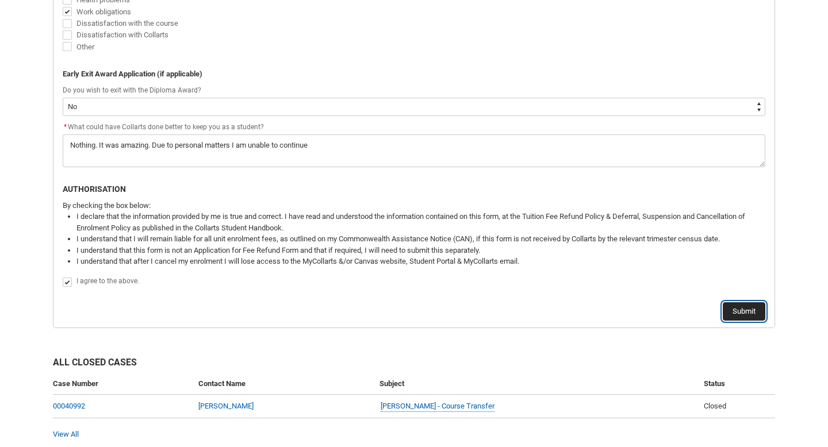
click at [746, 311] on button "Submit" at bounding box center [744, 311] width 43 height 18
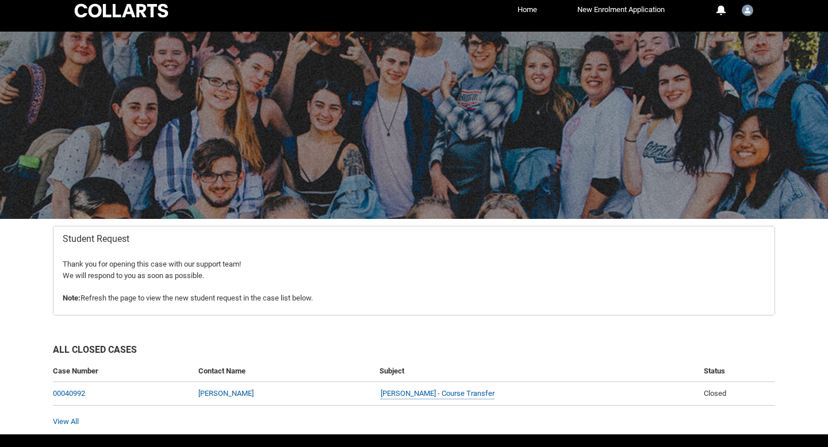
scroll to position [44, 0]
